Goal: Task Accomplishment & Management: Manage account settings

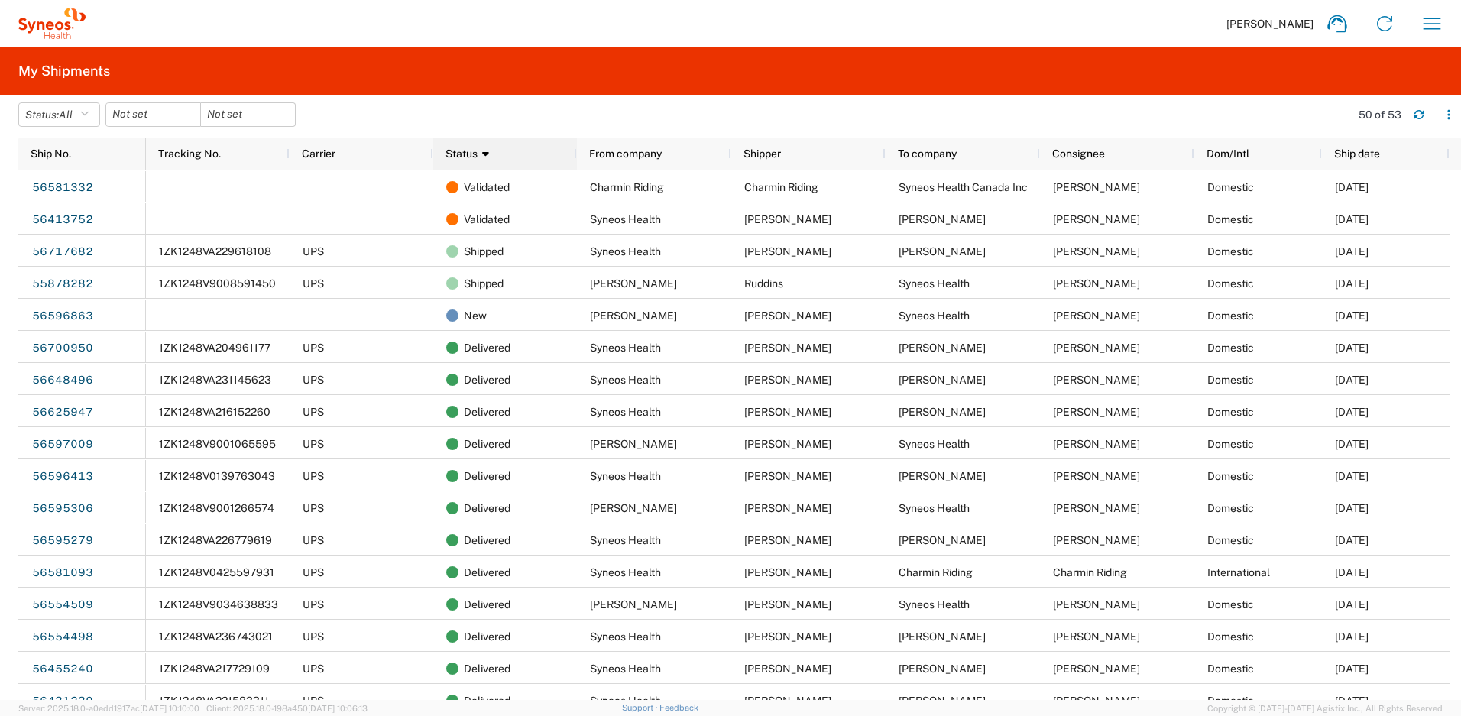
click at [511, 164] on div "Status 1" at bounding box center [507, 153] width 125 height 24
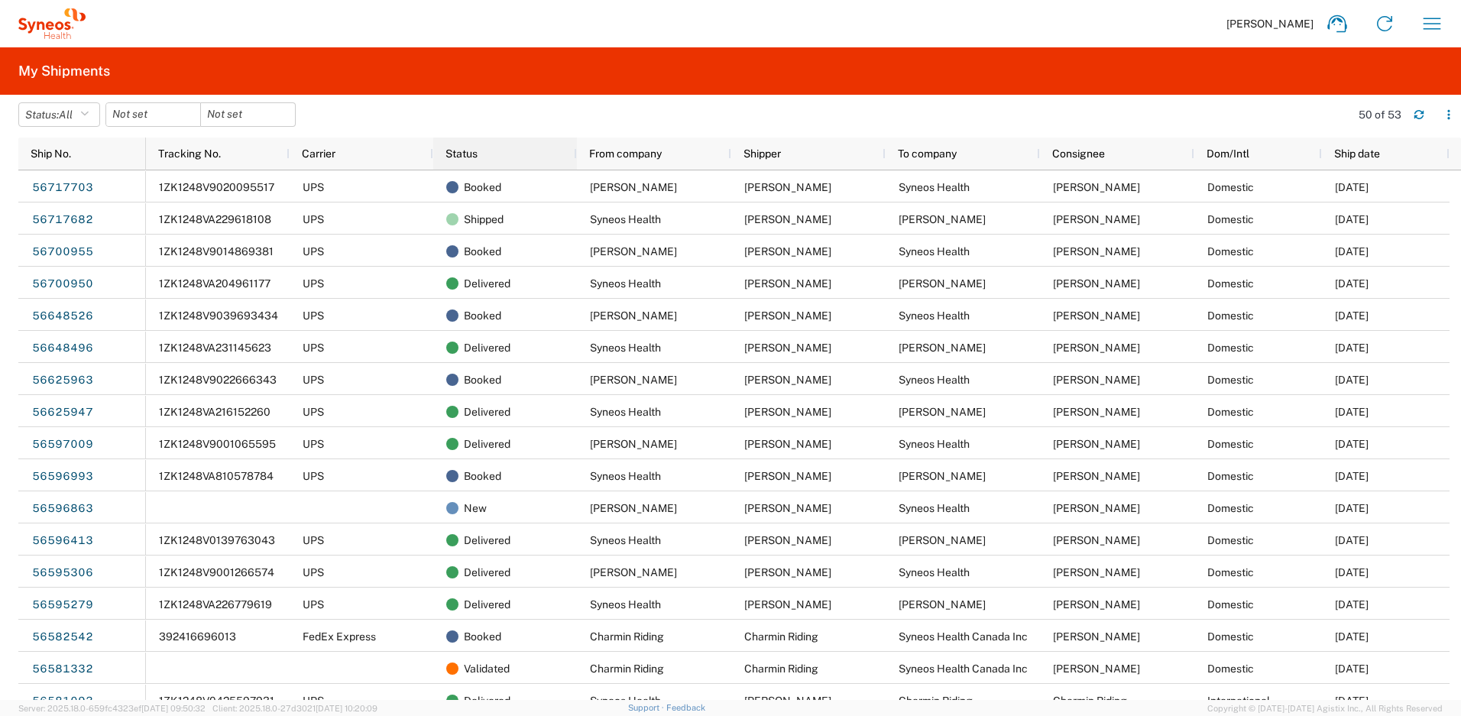
click at [502, 154] on div "Status" at bounding box center [507, 153] width 125 height 24
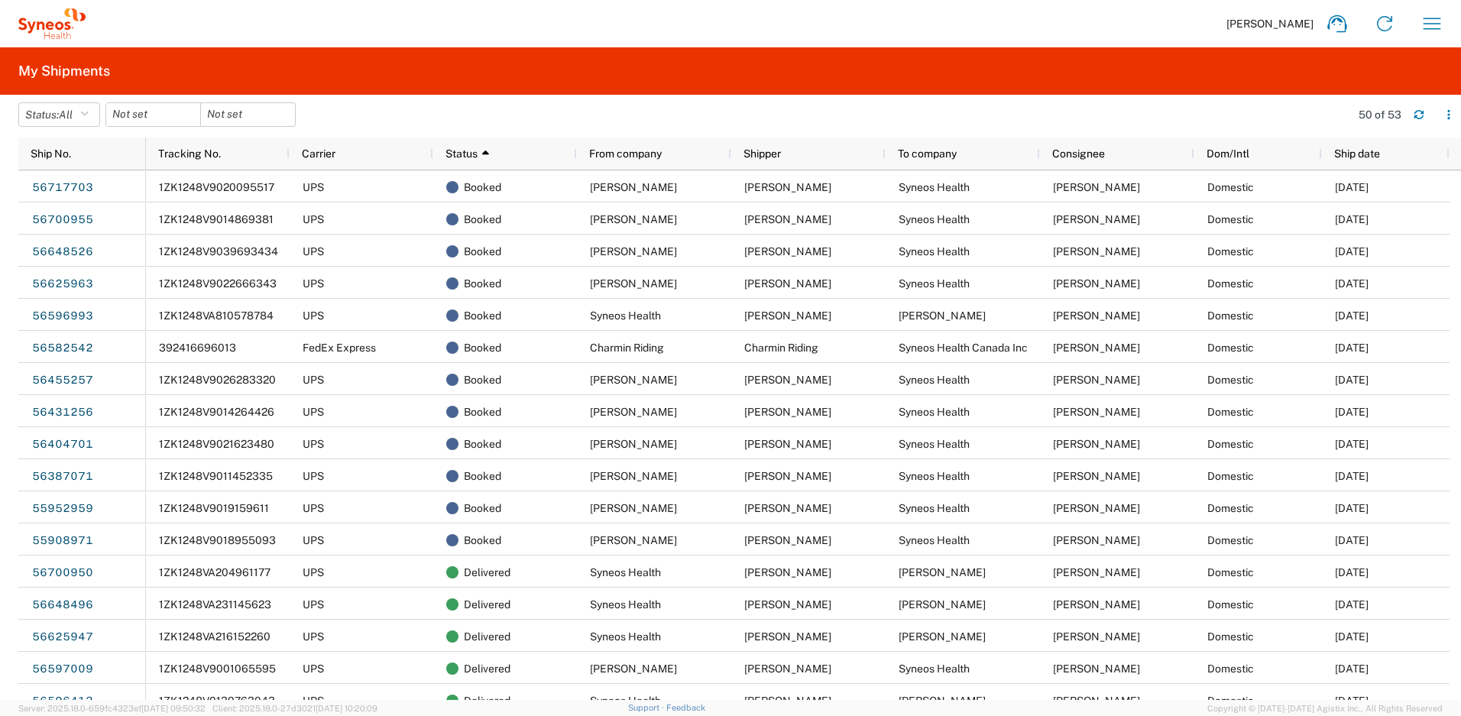
click at [500, 157] on div "Status 1" at bounding box center [507, 153] width 125 height 24
